Goal: Transaction & Acquisition: Purchase product/service

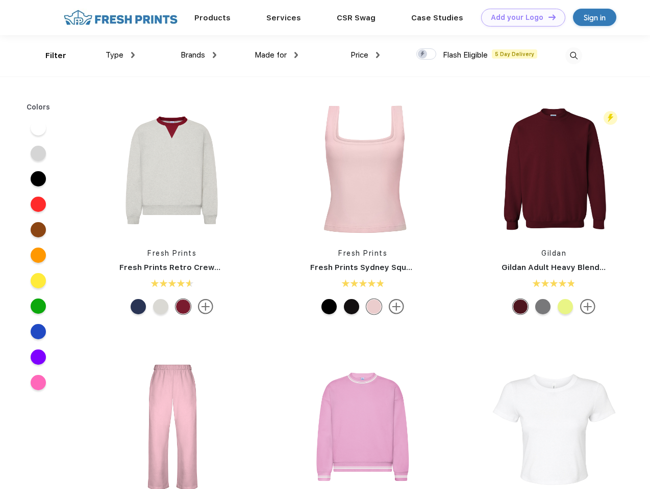
click at [519, 17] on link "Add your Logo Design Tool" at bounding box center [523, 18] width 84 height 18
click at [0, 0] on div "Design Tool" at bounding box center [0, 0] width 0 height 0
click at [547, 17] on link "Add your Logo Design Tool" at bounding box center [523, 18] width 84 height 18
click at [49, 56] on div "Filter" at bounding box center [55, 56] width 21 height 12
click at [120, 55] on span "Type" at bounding box center [115, 54] width 18 height 9
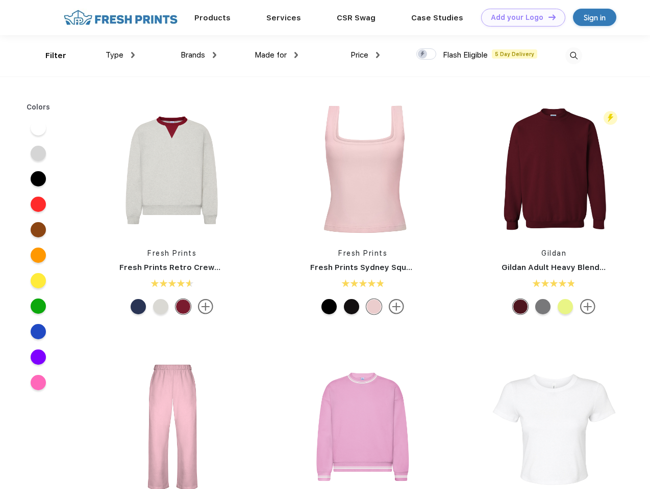
click at [198, 55] on span "Brands" at bounding box center [192, 54] width 24 height 9
click at [276, 55] on span "Made for" at bounding box center [270, 54] width 32 height 9
click at [365, 55] on span "Price" at bounding box center [359, 54] width 18 height 9
click at [426, 55] on div at bounding box center [426, 53] width 20 height 11
click at [423, 55] on input "checkbox" at bounding box center [419, 51] width 7 height 7
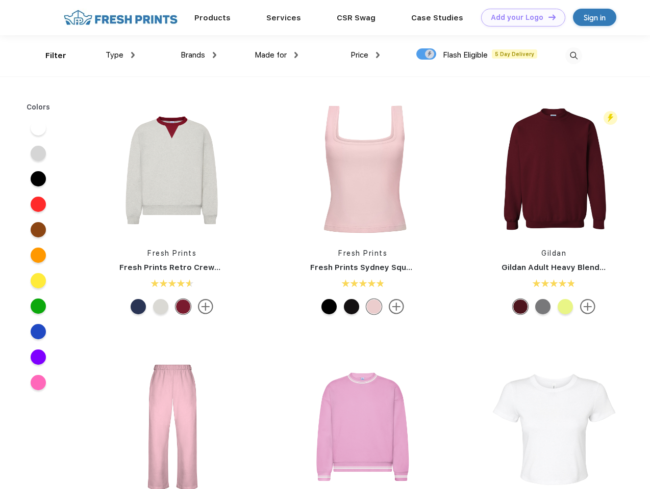
click at [573, 56] on img at bounding box center [573, 55] width 17 height 17
